Goal: Find specific page/section

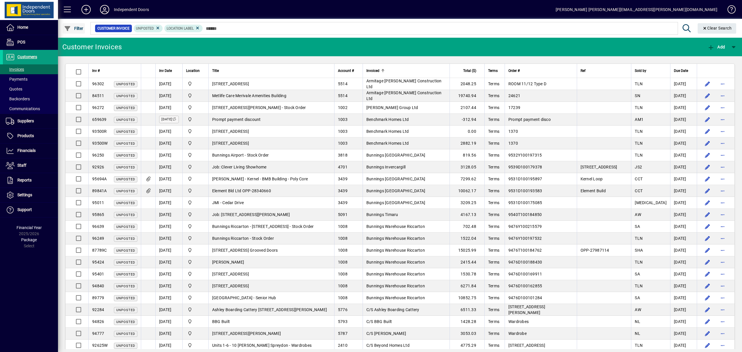
click at [80, 28] on span "Filter" at bounding box center [73, 28] width 19 height 5
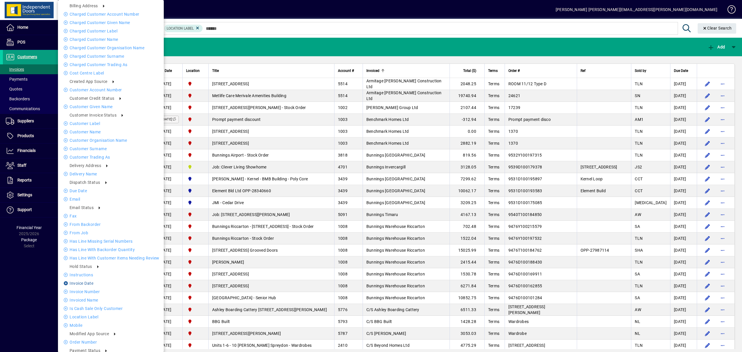
click at [85, 282] on li "Invoice date" at bounding box center [111, 283] width 106 height 7
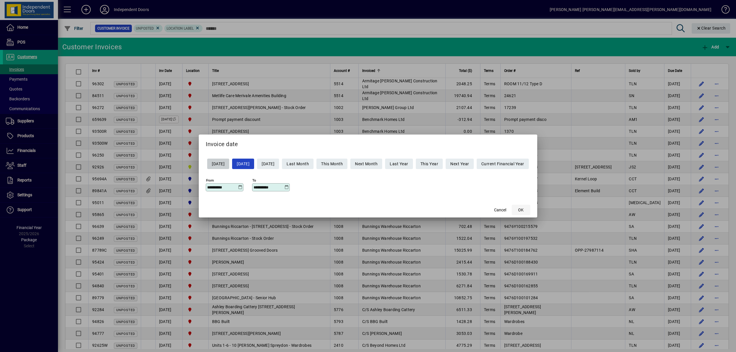
click at [523, 209] on span "OK" at bounding box center [521, 210] width 6 height 6
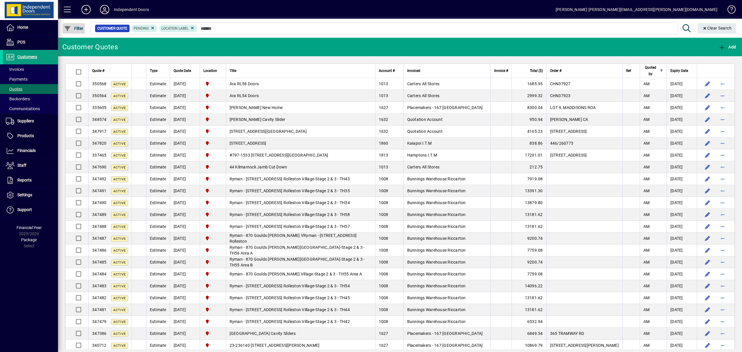
click at [76, 25] on span "button" at bounding box center [74, 28] width 22 height 14
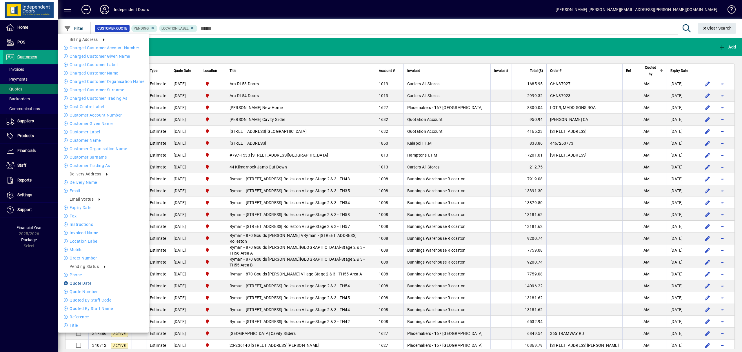
click at [87, 283] on li "Quote date" at bounding box center [103, 283] width 91 height 7
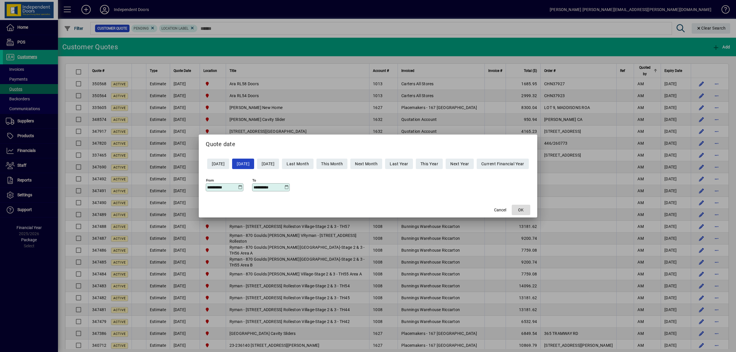
click at [523, 209] on span "OK" at bounding box center [521, 210] width 6 height 6
